Goal: Information Seeking & Learning: Learn about a topic

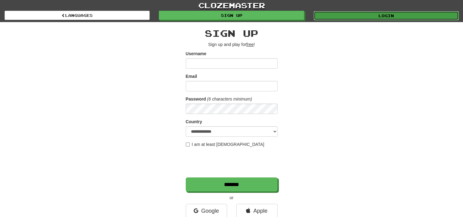
click at [390, 19] on link "Login" at bounding box center [386, 15] width 145 height 9
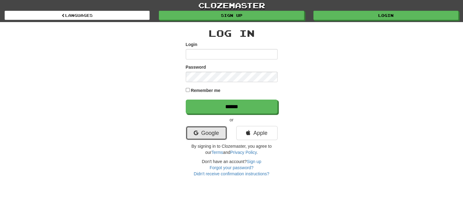
click at [204, 134] on link "Google" at bounding box center [206, 133] width 41 height 14
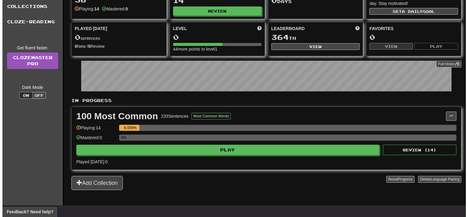
scroll to position [49, 0]
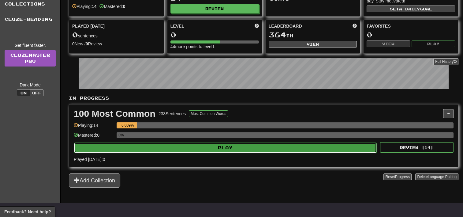
click at [183, 148] on button "Play" at bounding box center [225, 147] width 303 height 10
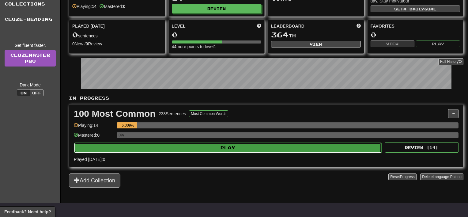
select select "**"
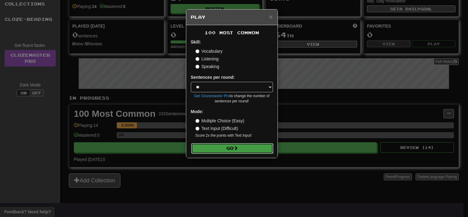
click at [244, 149] on button "Go" at bounding box center [232, 148] width 82 height 10
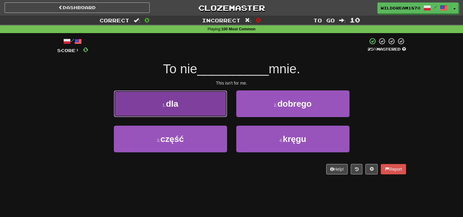
click at [194, 107] on button "1 . dla" at bounding box center [170, 103] width 113 height 27
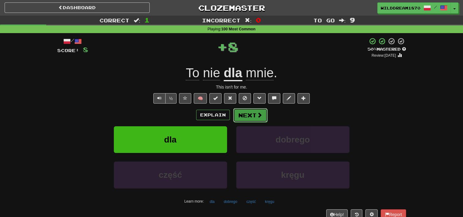
click at [245, 113] on button "Next" at bounding box center [250, 115] width 34 height 14
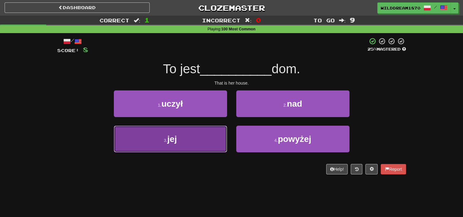
click at [205, 133] on button "3 . jej" at bounding box center [170, 139] width 113 height 27
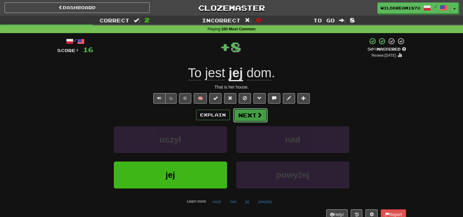
click at [253, 119] on button "Next" at bounding box center [250, 115] width 34 height 14
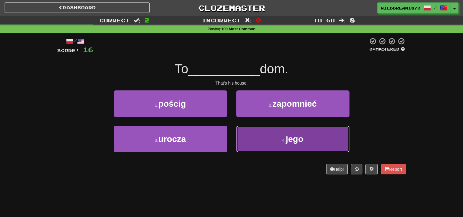
click at [272, 137] on button "4 . jego" at bounding box center [292, 139] width 113 height 27
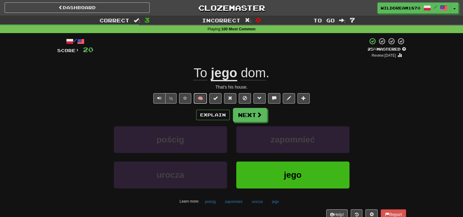
click at [204, 97] on button "🧠" at bounding box center [200, 98] width 13 height 10
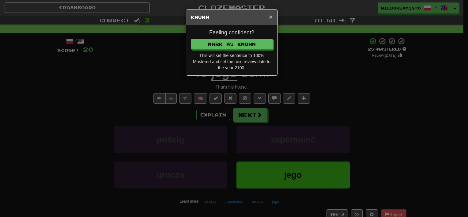
click at [271, 16] on span "×" at bounding box center [271, 16] width 4 height 7
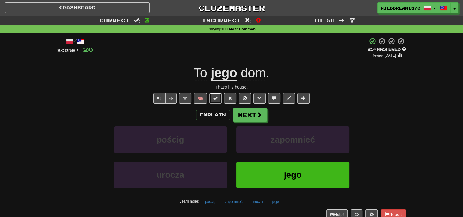
click at [218, 97] on button at bounding box center [215, 98] width 12 height 10
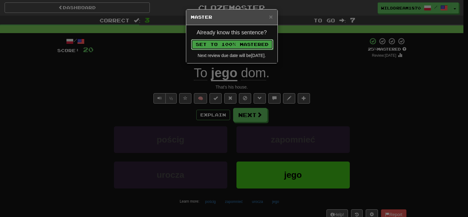
click at [249, 47] on button "Set to 100% Mastered" at bounding box center [232, 44] width 82 height 10
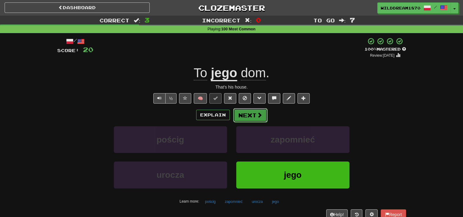
click at [254, 115] on button "Next" at bounding box center [250, 115] width 34 height 14
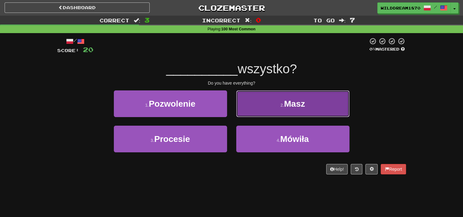
click at [268, 98] on button "2 . Masz" at bounding box center [292, 103] width 113 height 27
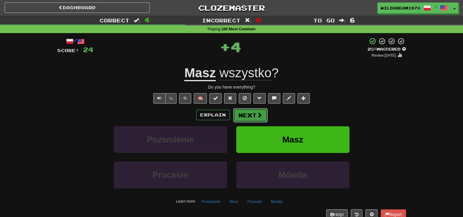
click at [247, 114] on button "Next" at bounding box center [250, 115] width 34 height 14
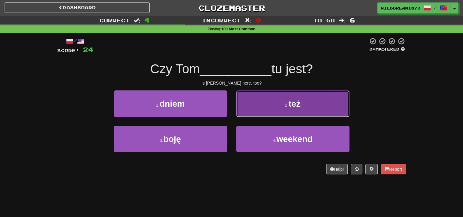
click at [247, 104] on button "2 . też" at bounding box center [292, 103] width 113 height 27
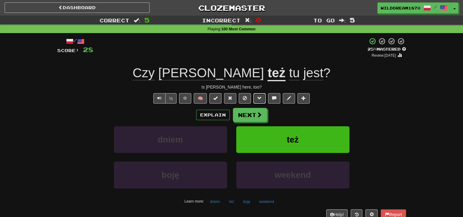
click at [259, 97] on span at bounding box center [259, 98] width 4 height 4
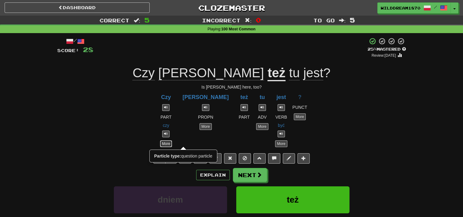
click at [172, 142] on link "More" at bounding box center [166, 143] width 12 height 7
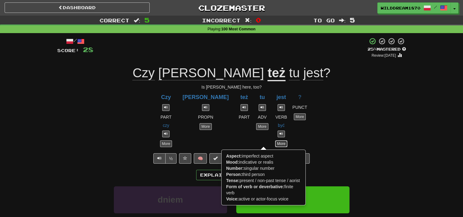
click at [275, 143] on link "More" at bounding box center [281, 143] width 12 height 7
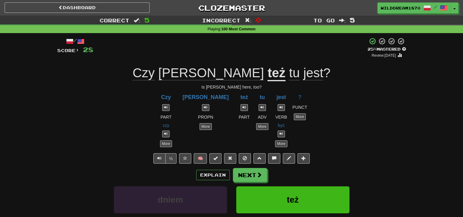
click at [241, 139] on div "Czy PART czy More Tom PROPN More też PART tu ADV More jest VERB być More Aspect…" at bounding box center [231, 118] width 349 height 57
click at [254, 177] on button "Next" at bounding box center [250, 175] width 34 height 14
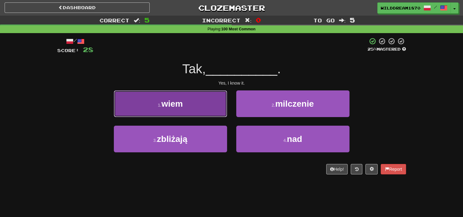
click at [206, 108] on button "1 . wiem" at bounding box center [170, 103] width 113 height 27
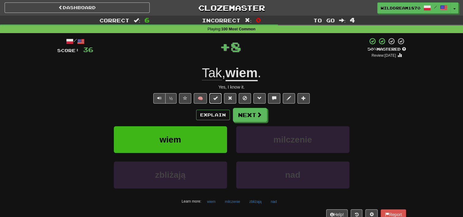
click at [213, 98] on button at bounding box center [215, 98] width 12 height 10
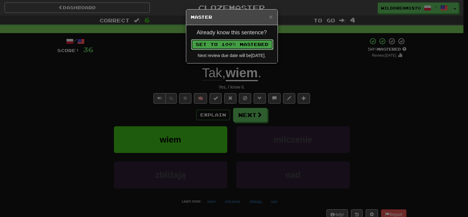
click at [252, 43] on button "Set to 100% Mastered" at bounding box center [232, 44] width 82 height 10
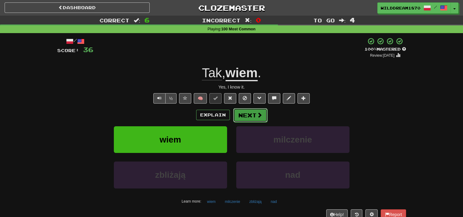
click at [250, 115] on button "Next" at bounding box center [250, 115] width 34 height 14
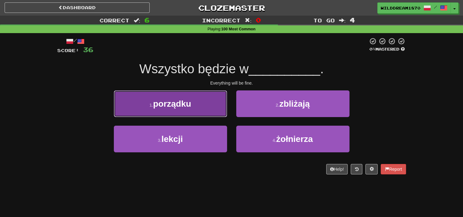
click at [204, 102] on button "1 . porządku" at bounding box center [170, 103] width 113 height 27
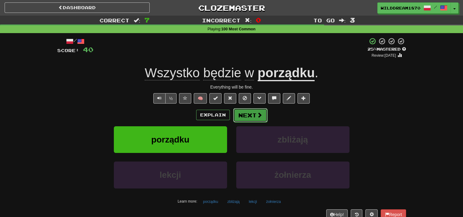
click at [252, 114] on button "Next" at bounding box center [250, 115] width 34 height 14
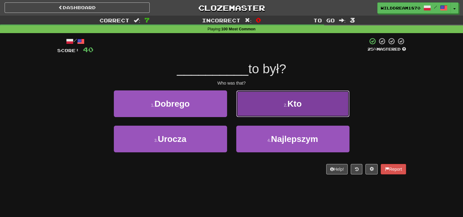
click at [272, 110] on button "2 . Kto" at bounding box center [292, 103] width 113 height 27
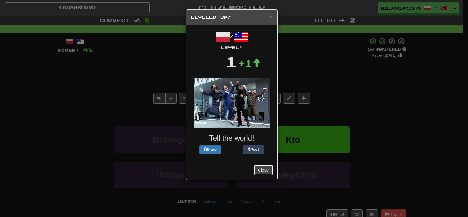
click at [263, 171] on button "Close" at bounding box center [263, 170] width 19 height 10
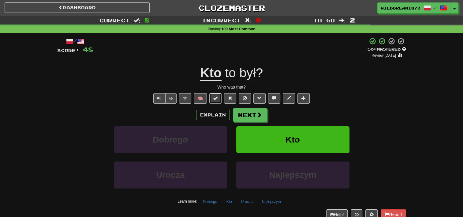
click at [218, 98] on button at bounding box center [215, 98] width 12 height 10
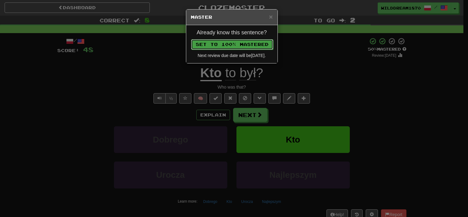
click at [242, 45] on button "Set to 100% Mastered" at bounding box center [232, 44] width 82 height 10
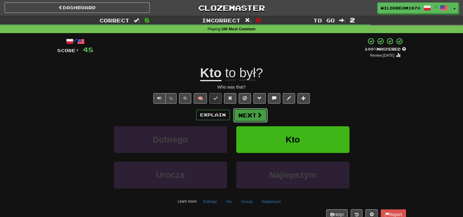
click at [252, 115] on button "Next" at bounding box center [250, 115] width 34 height 14
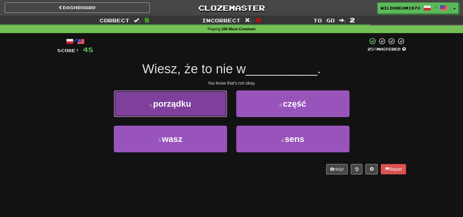
click at [187, 107] on span "porządku" at bounding box center [172, 103] width 38 height 9
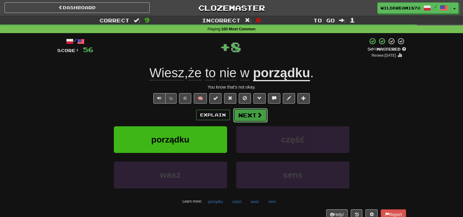
click at [254, 114] on button "Next" at bounding box center [250, 115] width 34 height 14
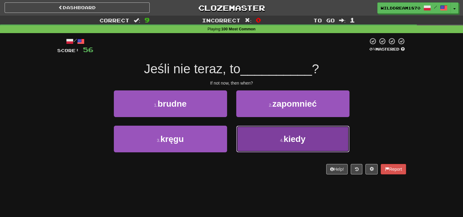
click at [270, 143] on button "4 . kiedy" at bounding box center [292, 139] width 113 height 27
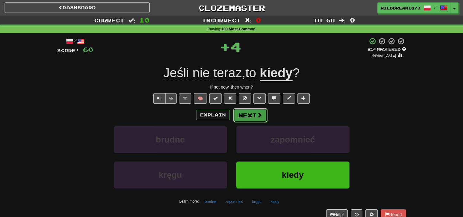
click at [255, 118] on button "Next" at bounding box center [250, 115] width 34 height 14
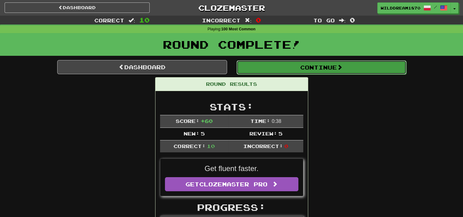
click at [269, 67] on button "Continue" at bounding box center [322, 67] width 170 height 14
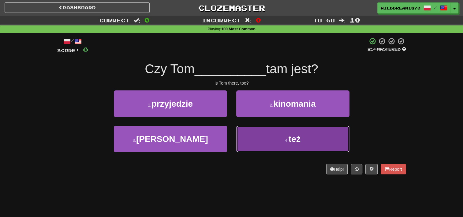
click at [300, 142] on span "też" at bounding box center [295, 138] width 12 height 9
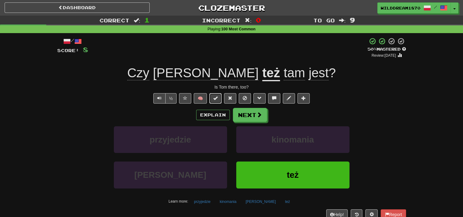
click at [214, 100] on span at bounding box center [215, 98] width 4 height 4
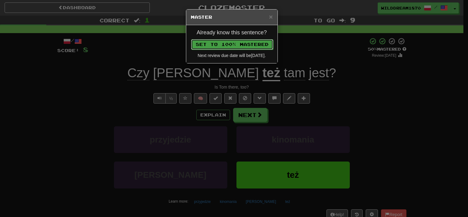
click at [216, 41] on button "Set to 100% Mastered" at bounding box center [232, 44] width 82 height 10
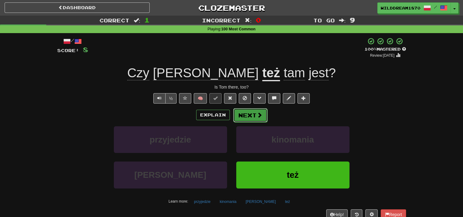
click at [252, 116] on button "Next" at bounding box center [250, 115] width 34 height 14
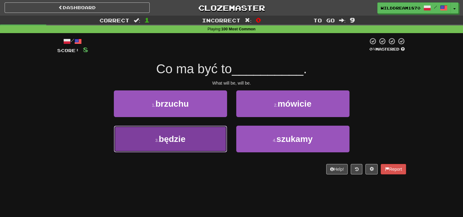
click at [201, 144] on button "3 . będzie" at bounding box center [170, 139] width 113 height 27
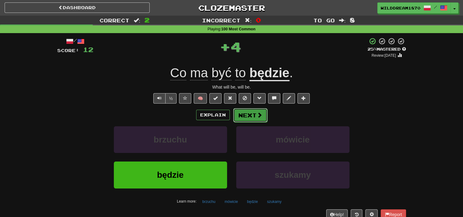
click at [250, 116] on button "Next" at bounding box center [250, 115] width 34 height 14
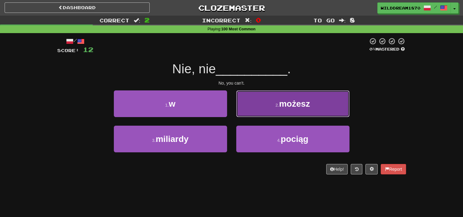
click at [273, 104] on button "2 . możesz" at bounding box center [292, 103] width 113 height 27
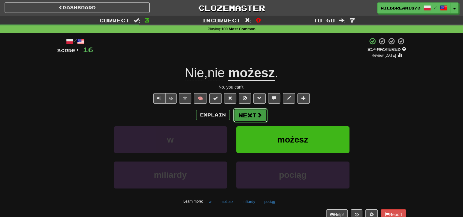
click at [262, 111] on button "Next" at bounding box center [250, 115] width 34 height 14
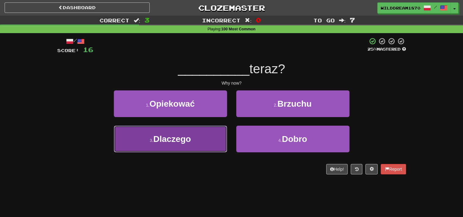
click at [197, 143] on button "3 . Dlaczego" at bounding box center [170, 139] width 113 height 27
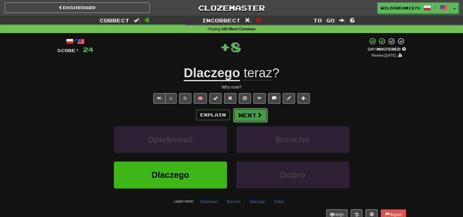
click at [245, 118] on button "Next" at bounding box center [250, 115] width 34 height 14
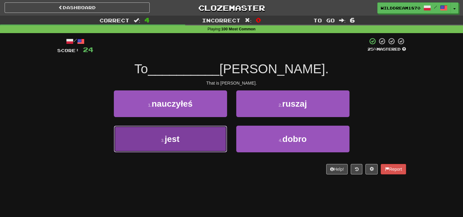
click at [207, 139] on button "3 . jest" at bounding box center [170, 139] width 113 height 27
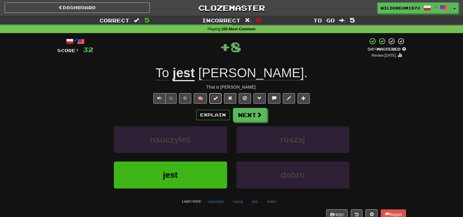
click at [214, 94] on button at bounding box center [215, 98] width 12 height 10
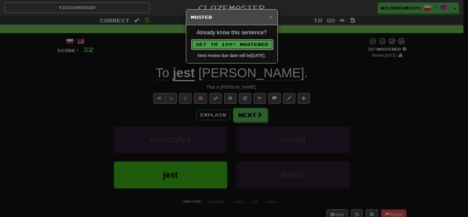
click at [234, 40] on button "Set to 100% Mastered" at bounding box center [232, 44] width 82 height 10
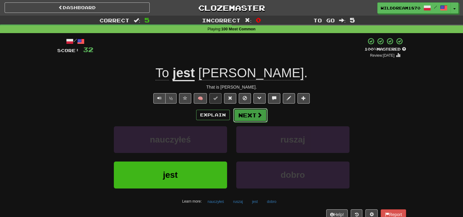
click at [255, 118] on button "Next" at bounding box center [250, 115] width 34 height 14
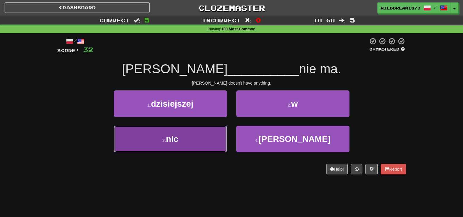
click at [198, 140] on button "3 . nic" at bounding box center [170, 139] width 113 height 27
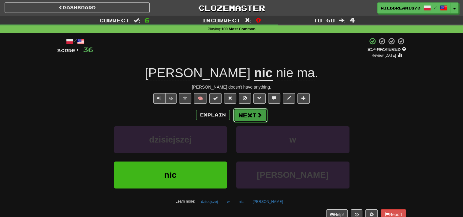
click at [249, 119] on button "Next" at bounding box center [250, 115] width 34 height 14
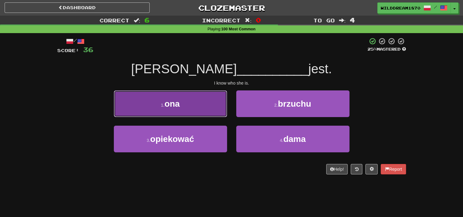
click at [189, 112] on button "1 . ona" at bounding box center [170, 103] width 113 height 27
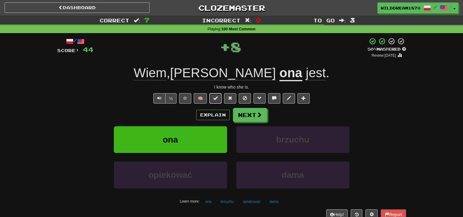
click at [218, 100] on span at bounding box center [215, 98] width 4 height 4
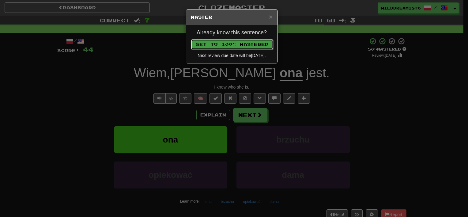
click at [209, 44] on button "Set to 100% Mastered" at bounding box center [232, 44] width 82 height 10
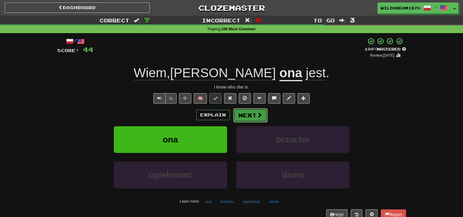
click at [247, 115] on button "Next" at bounding box center [250, 115] width 34 height 14
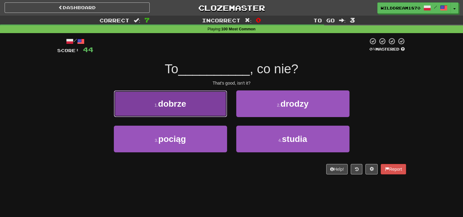
click at [185, 113] on button "1 . dobrze" at bounding box center [170, 103] width 113 height 27
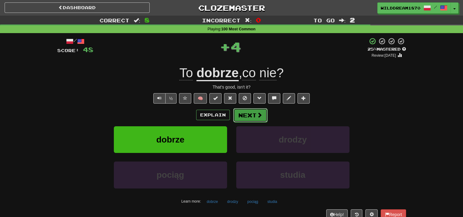
click at [247, 115] on button "Next" at bounding box center [250, 115] width 34 height 14
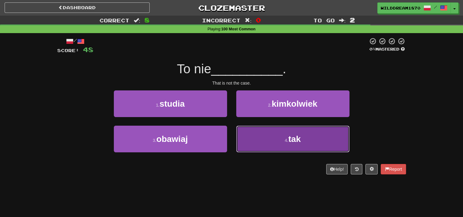
click at [260, 136] on button "4 . tak" at bounding box center [292, 139] width 113 height 27
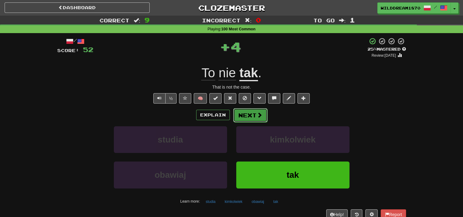
click at [245, 113] on button "Next" at bounding box center [250, 115] width 34 height 14
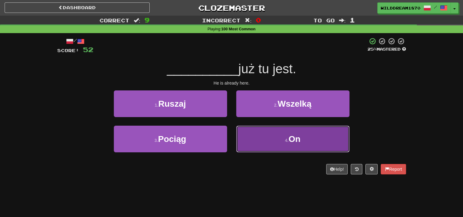
click at [269, 132] on button "4 . On" at bounding box center [292, 139] width 113 height 27
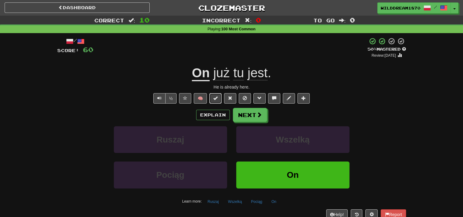
click at [215, 98] on span at bounding box center [215, 98] width 4 height 4
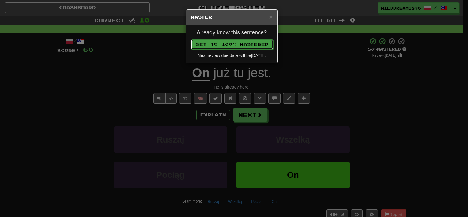
click at [241, 46] on button "Set to 100% Mastered" at bounding box center [232, 44] width 82 height 10
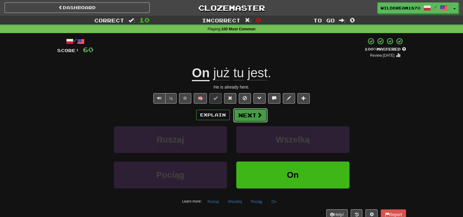
click at [255, 112] on button "Next" at bounding box center [250, 115] width 34 height 14
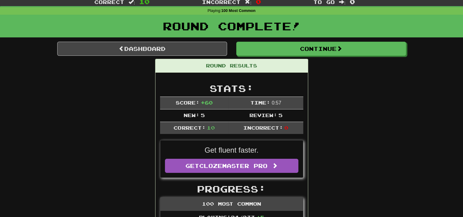
scroll to position [26, 0]
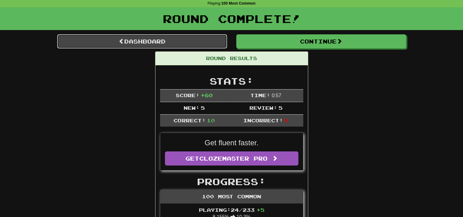
click at [180, 47] on link "Dashboard" at bounding box center [142, 41] width 170 height 14
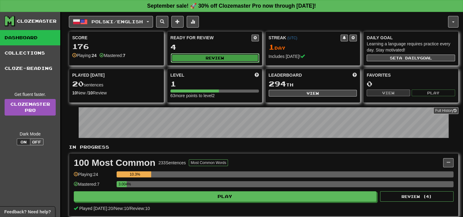
click at [201, 56] on button "Review" at bounding box center [215, 57] width 88 height 9
select select "**"
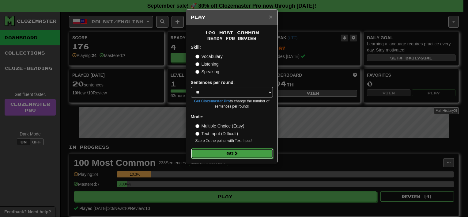
click at [241, 151] on button "Go" at bounding box center [232, 153] width 82 height 10
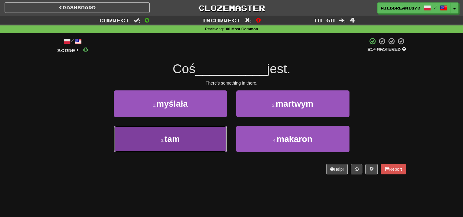
click at [194, 131] on button "3 . tam" at bounding box center [170, 139] width 113 height 27
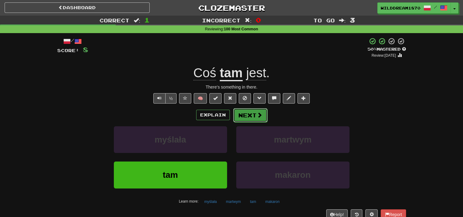
click at [254, 118] on button "Next" at bounding box center [250, 115] width 34 height 14
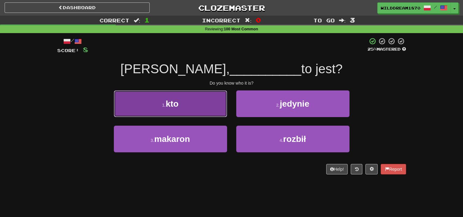
click at [203, 101] on button "1 . kto" at bounding box center [170, 103] width 113 height 27
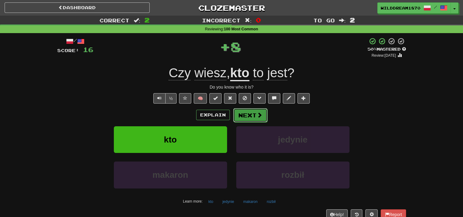
click at [237, 114] on button "Next" at bounding box center [250, 115] width 34 height 14
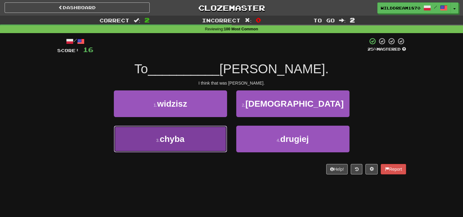
click at [215, 126] on button "3 . chyba" at bounding box center [170, 139] width 113 height 27
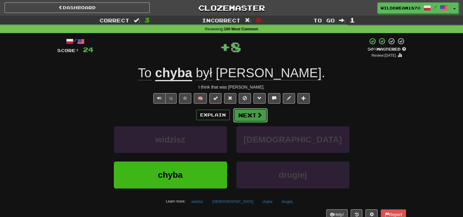
click at [246, 109] on button "Next" at bounding box center [250, 115] width 34 height 14
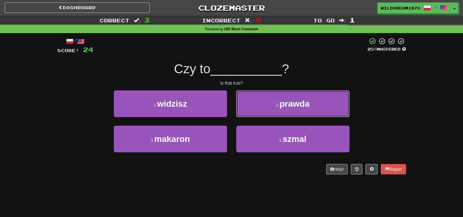
click at [246, 109] on button "2 . prawda" at bounding box center [292, 103] width 113 height 27
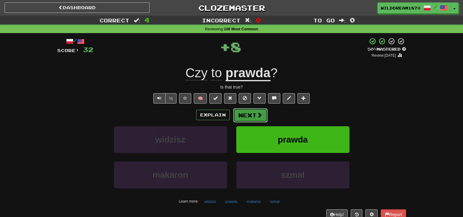
click at [247, 113] on button "Next" at bounding box center [250, 115] width 34 height 14
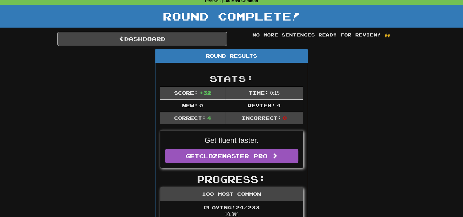
scroll to position [27, 0]
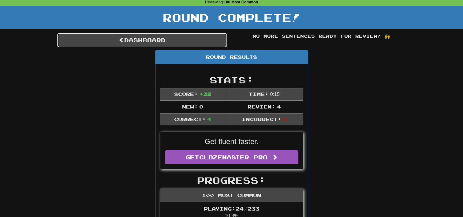
click at [210, 38] on link "Dashboard" at bounding box center [142, 40] width 170 height 14
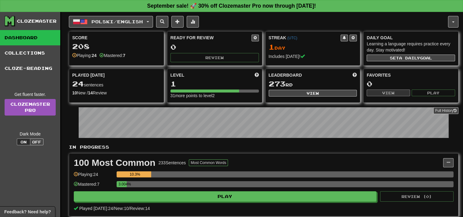
click at [303, 56] on span at bounding box center [303, 56] width 4 height 4
click at [309, 94] on button "View" at bounding box center [313, 93] width 88 height 7
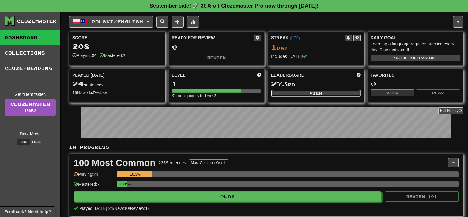
select select "**********"
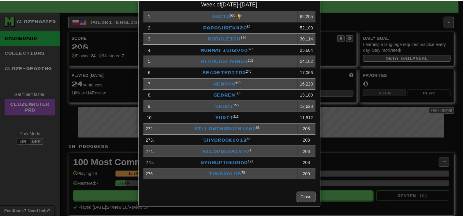
scroll to position [49, 0]
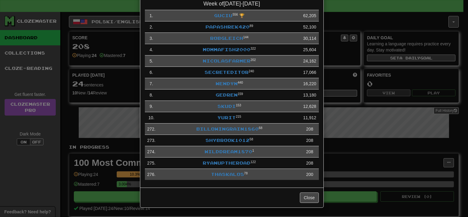
click at [403, 107] on div "**********" at bounding box center [234, 108] width 468 height 217
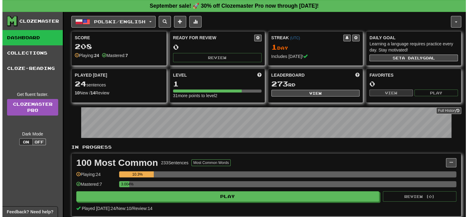
scroll to position [0, 0]
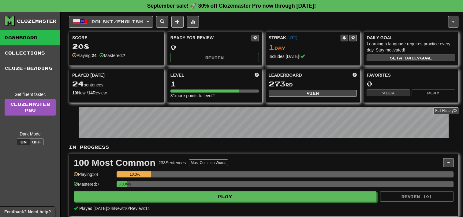
click at [454, 24] on button "button" at bounding box center [453, 22] width 10 height 12
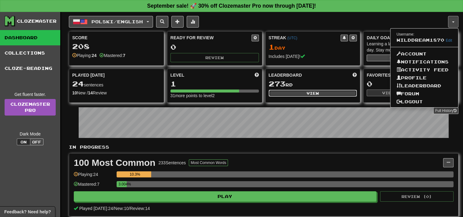
click at [339, 91] on button "View" at bounding box center [313, 93] width 88 height 7
select select "**********"
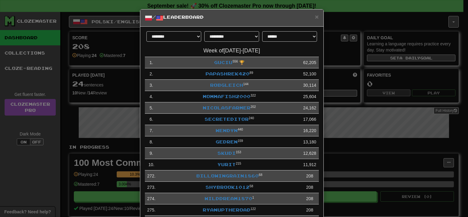
click at [311, 13] on div "× / Leaderboard" at bounding box center [231, 17] width 183 height 17
click at [315, 16] on span "×" at bounding box center [317, 16] width 4 height 7
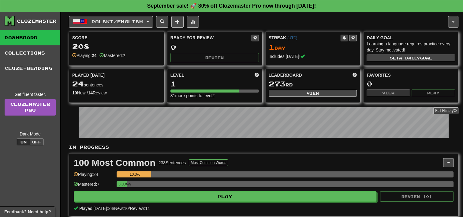
click at [451, 20] on button "button" at bounding box center [453, 22] width 10 height 12
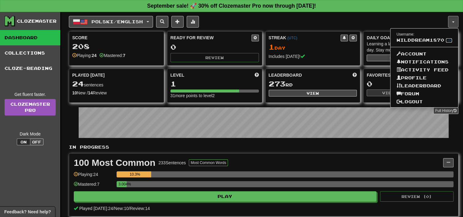
click at [448, 38] on link "Edit" at bounding box center [449, 40] width 6 height 4
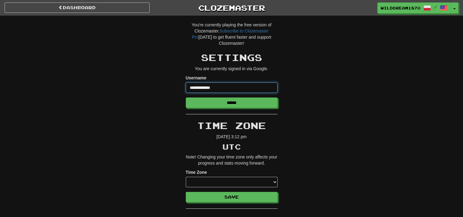
drag, startPoint x: 227, startPoint y: 89, endPoint x: 180, endPoint y: 90, distance: 47.5
type input "**********"
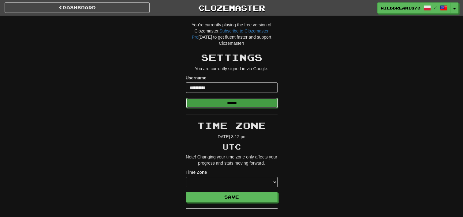
click at [205, 102] on input "******" at bounding box center [232, 103] width 92 height 10
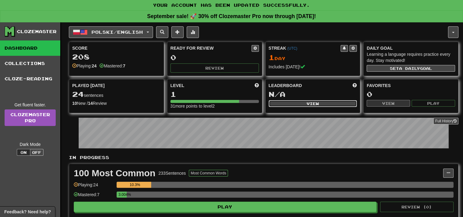
click at [307, 101] on button "View" at bounding box center [313, 103] width 88 height 7
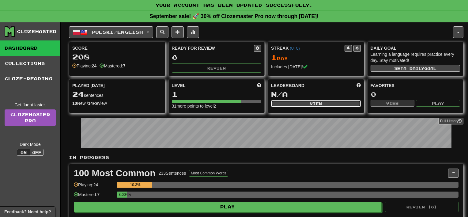
select select "**********"
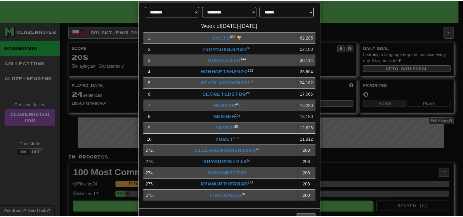
scroll to position [13, 0]
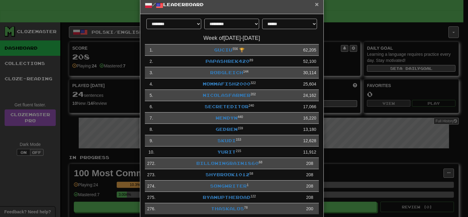
click at [315, 3] on span "×" at bounding box center [317, 4] width 4 height 7
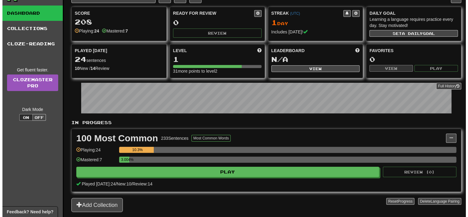
scroll to position [36, 0]
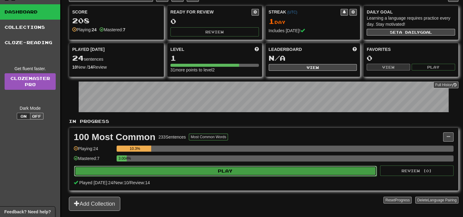
click at [210, 170] on button "Play" at bounding box center [225, 171] width 303 height 10
select select "**"
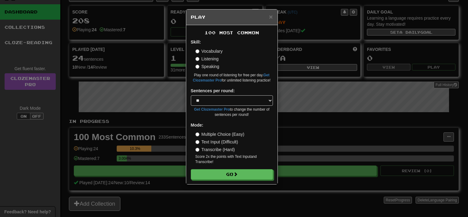
click at [208, 64] on label "Speaking" at bounding box center [207, 66] width 24 height 6
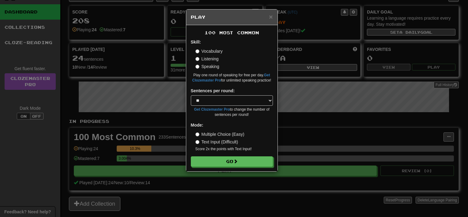
click at [207, 48] on label "Vocabulary" at bounding box center [208, 51] width 27 height 6
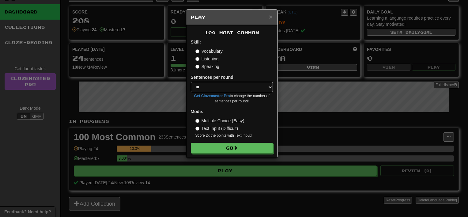
click at [209, 56] on label "Listening" at bounding box center [206, 59] width 23 height 6
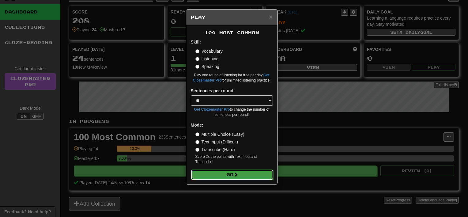
click at [229, 176] on button "Go" at bounding box center [232, 174] width 82 height 10
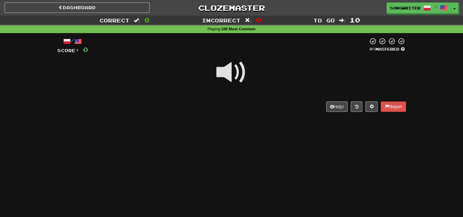
click at [230, 72] on span at bounding box center [231, 72] width 31 height 31
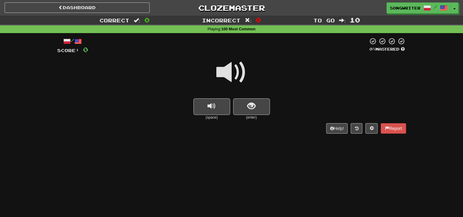
click at [227, 74] on span at bounding box center [231, 72] width 31 height 31
click at [210, 109] on span "replay audio" at bounding box center [212, 106] width 8 height 8
click at [249, 109] on span "show sentence" at bounding box center [251, 106] width 8 height 8
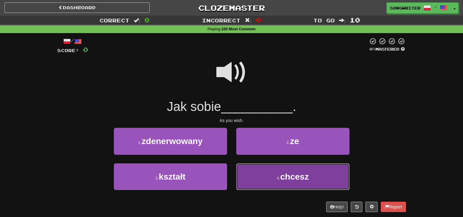
click at [266, 169] on button "4 . chcesz" at bounding box center [292, 176] width 113 height 27
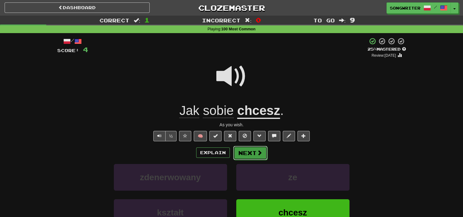
click at [250, 151] on button "Next" at bounding box center [250, 153] width 34 height 14
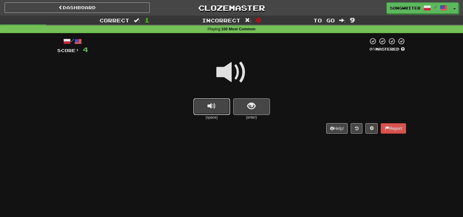
click at [218, 108] on button "replay audio" at bounding box center [212, 106] width 37 height 17
click at [246, 112] on button "show sentence" at bounding box center [251, 106] width 37 height 17
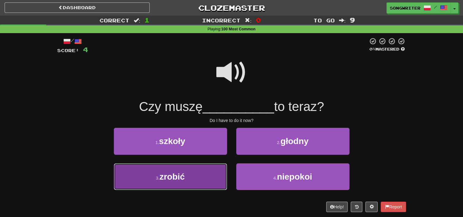
click at [203, 173] on button "3 . zrobić" at bounding box center [170, 176] width 113 height 27
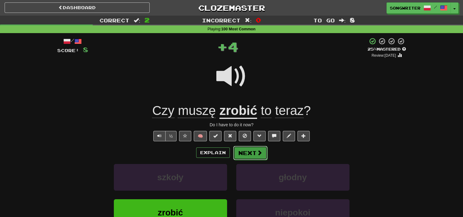
click at [250, 152] on button "Next" at bounding box center [250, 153] width 34 height 14
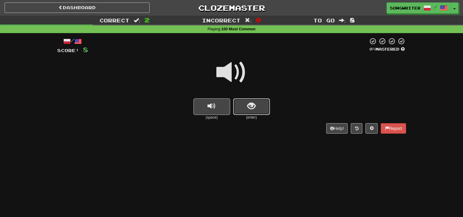
click at [250, 109] on span "show sentence" at bounding box center [251, 106] width 8 height 8
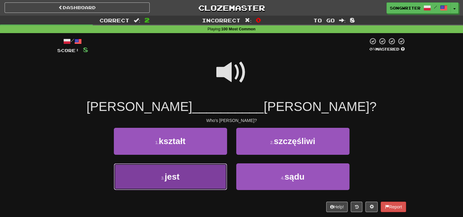
click at [192, 167] on button "3 . jest" at bounding box center [170, 176] width 113 height 27
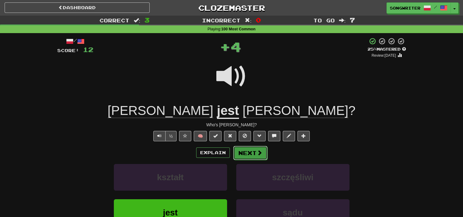
click at [239, 157] on button "Next" at bounding box center [250, 153] width 34 height 14
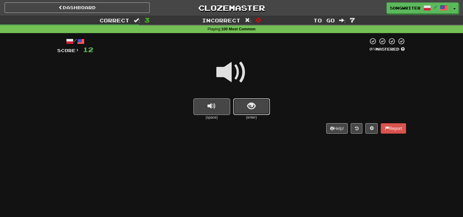
click at [251, 112] on button "show sentence" at bounding box center [251, 106] width 37 height 17
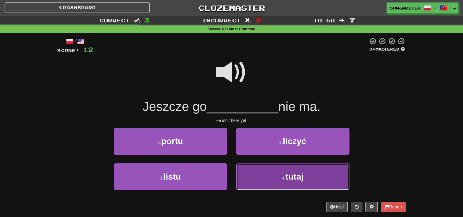
click at [269, 172] on button "4 . tutaj" at bounding box center [292, 176] width 113 height 27
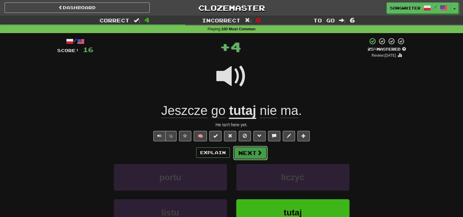
click at [254, 153] on button "Next" at bounding box center [250, 153] width 34 height 14
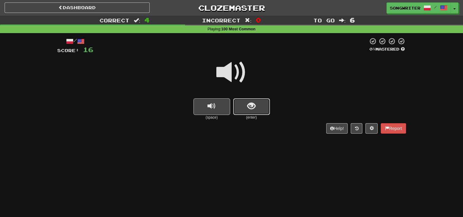
click at [248, 112] on button "show sentence" at bounding box center [251, 106] width 37 height 17
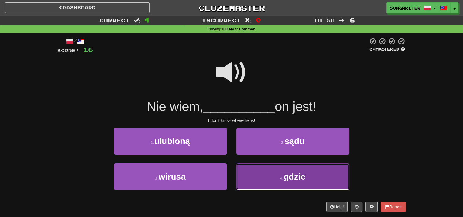
click at [263, 167] on button "4 . gdzie" at bounding box center [292, 176] width 113 height 27
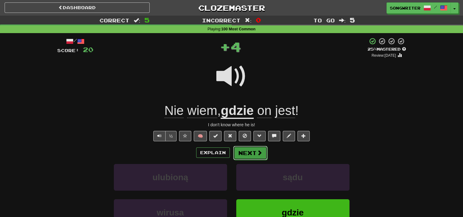
click at [252, 154] on button "Next" at bounding box center [250, 153] width 34 height 14
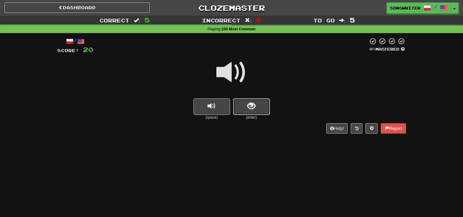
click at [254, 107] on span "show sentence" at bounding box center [251, 106] width 8 height 8
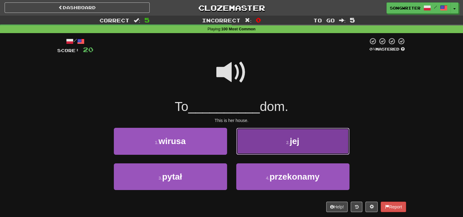
click at [271, 135] on button "2 . jej" at bounding box center [292, 141] width 113 height 27
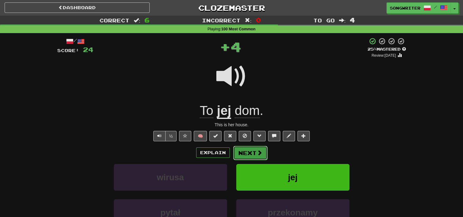
click at [257, 147] on button "Next" at bounding box center [250, 153] width 34 height 14
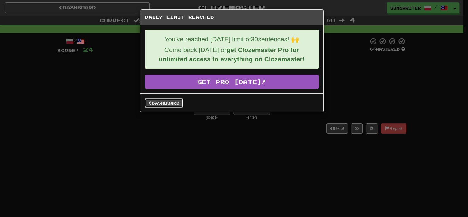
click at [170, 103] on link "Dashboard" at bounding box center [164, 102] width 38 height 9
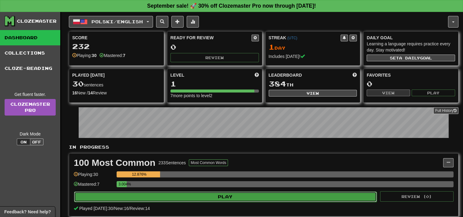
click at [224, 195] on button "Play" at bounding box center [225, 196] width 303 height 10
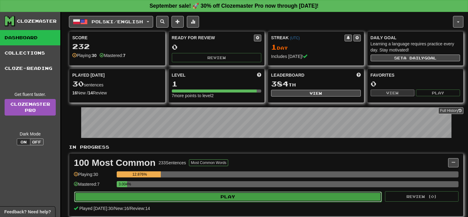
select select "**"
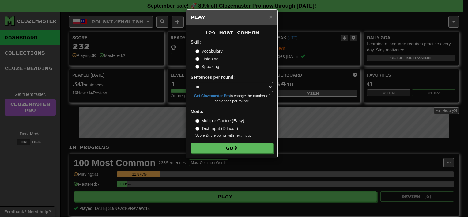
click at [201, 59] on label "Listening" at bounding box center [206, 59] width 23 height 6
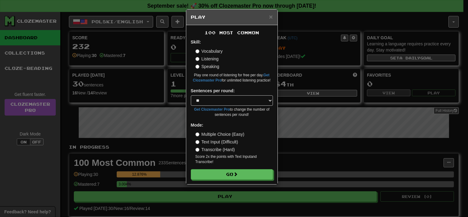
click at [213, 140] on label "Text Input (Difficult)" at bounding box center [216, 142] width 43 height 6
click at [221, 175] on button "Go" at bounding box center [232, 174] width 82 height 10
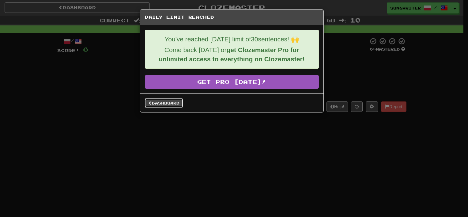
click at [164, 103] on link "Dashboard" at bounding box center [164, 102] width 38 height 9
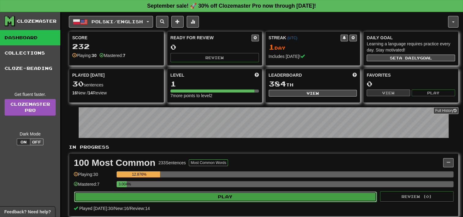
click at [214, 191] on button "Play" at bounding box center [225, 196] width 303 height 10
select select "**"
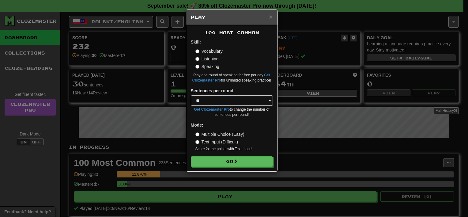
click at [202, 132] on label "Multiple Choice (Easy)" at bounding box center [219, 134] width 49 height 6
click at [204, 140] on label "Text Input (Difficult)" at bounding box center [216, 142] width 43 height 6
click at [208, 160] on button "Go" at bounding box center [232, 161] width 82 height 10
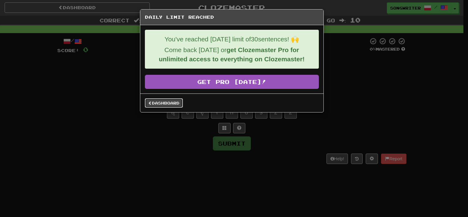
click at [173, 106] on link "Dashboard" at bounding box center [164, 102] width 38 height 9
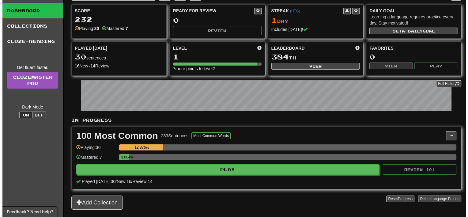
scroll to position [28, 0]
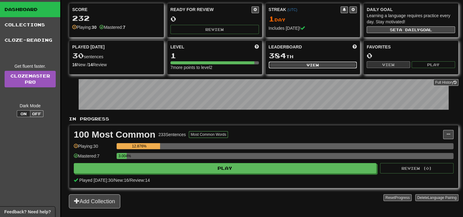
click at [297, 62] on button "View" at bounding box center [313, 65] width 88 height 7
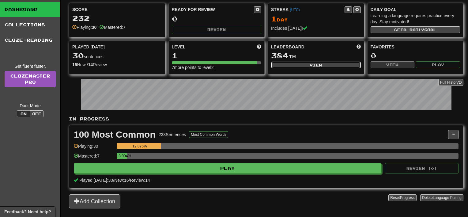
select select "**********"
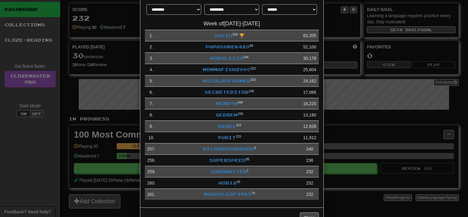
scroll to position [0, 0]
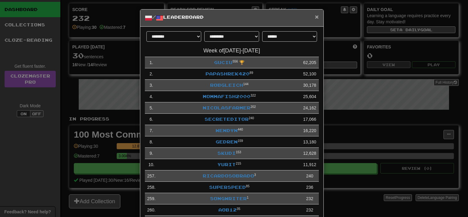
click at [315, 14] on span "×" at bounding box center [317, 16] width 4 height 7
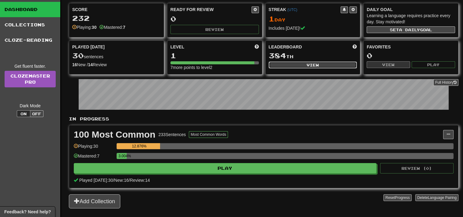
click at [342, 62] on button "View" at bounding box center [313, 65] width 88 height 7
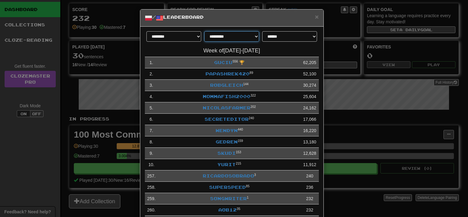
click at [246, 36] on select "**********" at bounding box center [231, 36] width 55 height 10
click at [280, 35] on select "**********" at bounding box center [289, 36] width 55 height 10
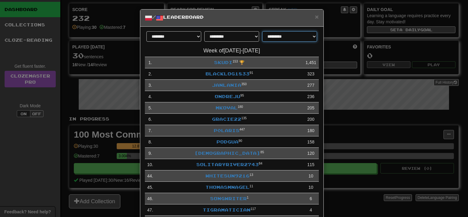
click at [291, 33] on select "**********" at bounding box center [289, 36] width 55 height 10
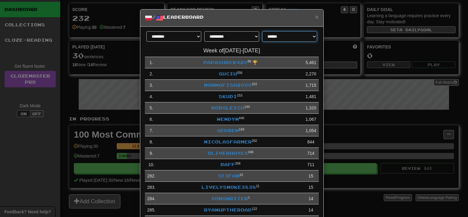
click at [292, 36] on select "**********" at bounding box center [289, 36] width 55 height 10
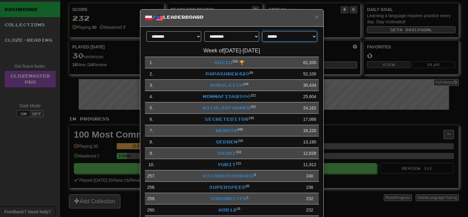
click at [282, 39] on select "**********" at bounding box center [289, 36] width 55 height 10
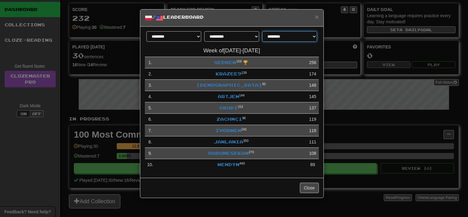
click at [286, 33] on select "**********" at bounding box center [289, 36] width 55 height 10
select select "*******"
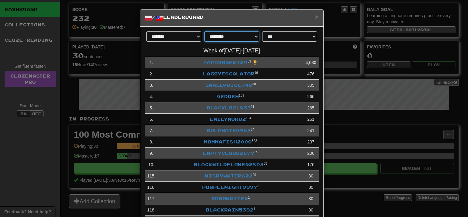
click at [251, 39] on select "**********" at bounding box center [231, 36] width 55 height 10
select select "********"
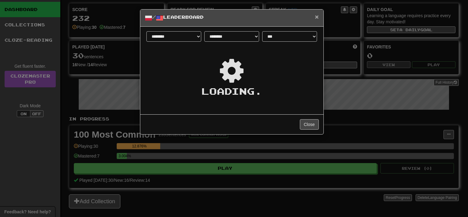
click at [315, 17] on span "×" at bounding box center [317, 16] width 4 height 7
